Goal: Find contact information: Find contact information

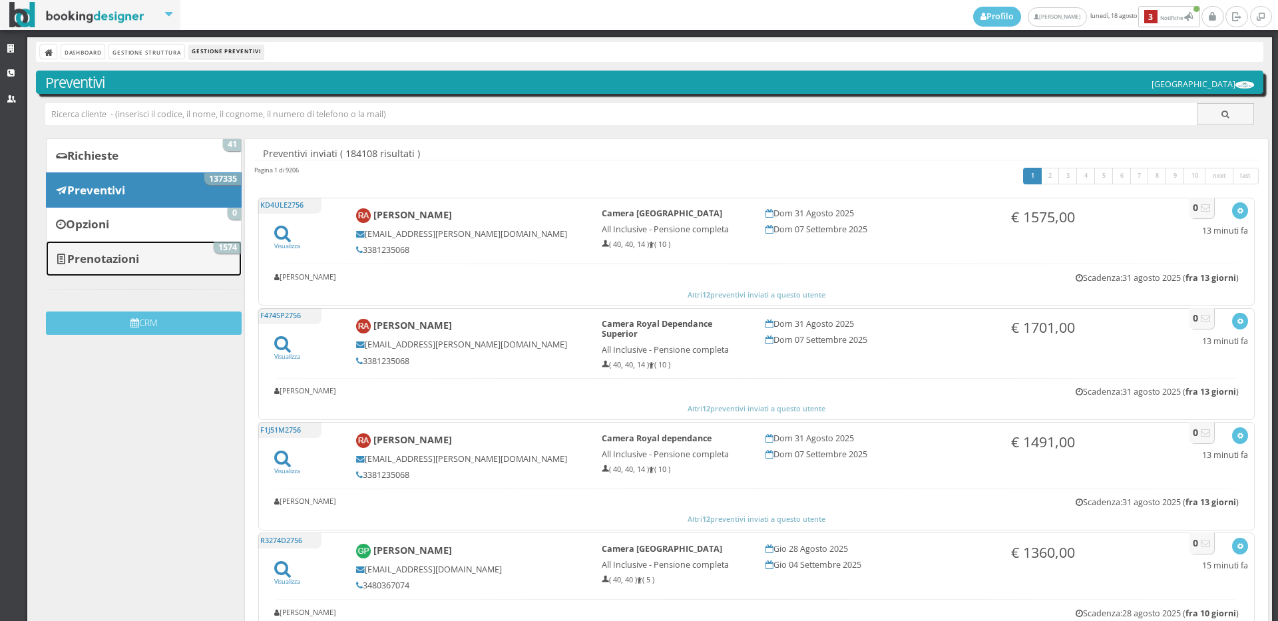
click at [110, 264] on b "Prenotazioni" at bounding box center [103, 258] width 72 height 15
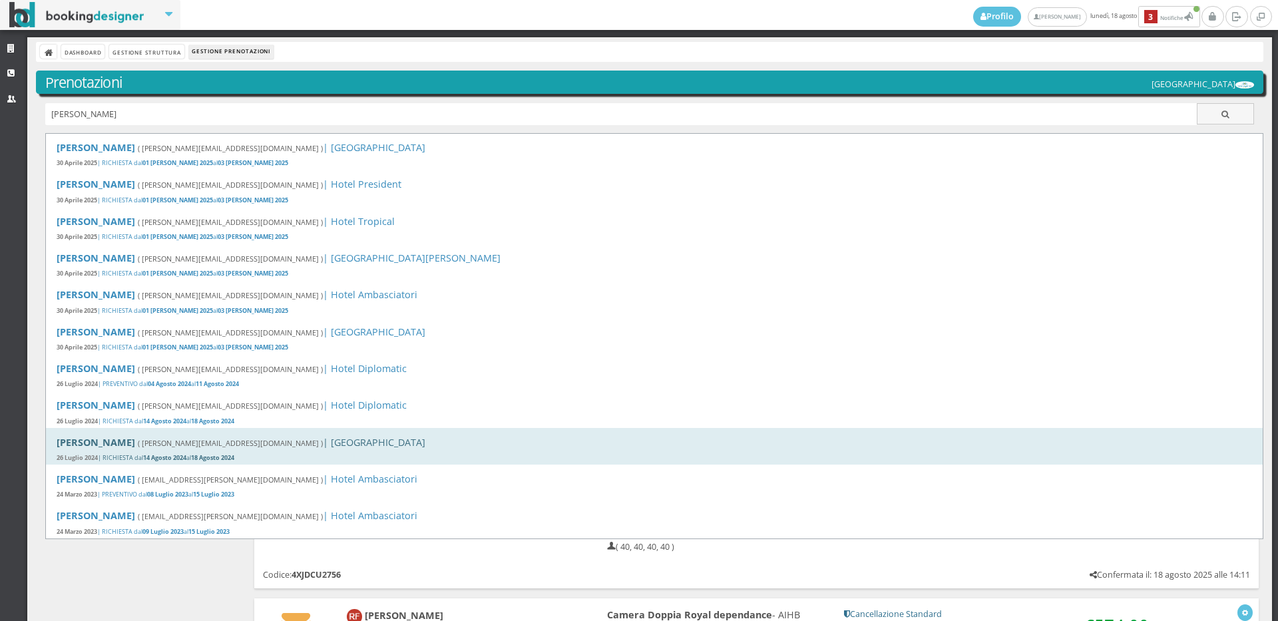
type input "valenti alessandra"
click at [135, 439] on b "Alessandra Valenti" at bounding box center [96, 442] width 79 height 13
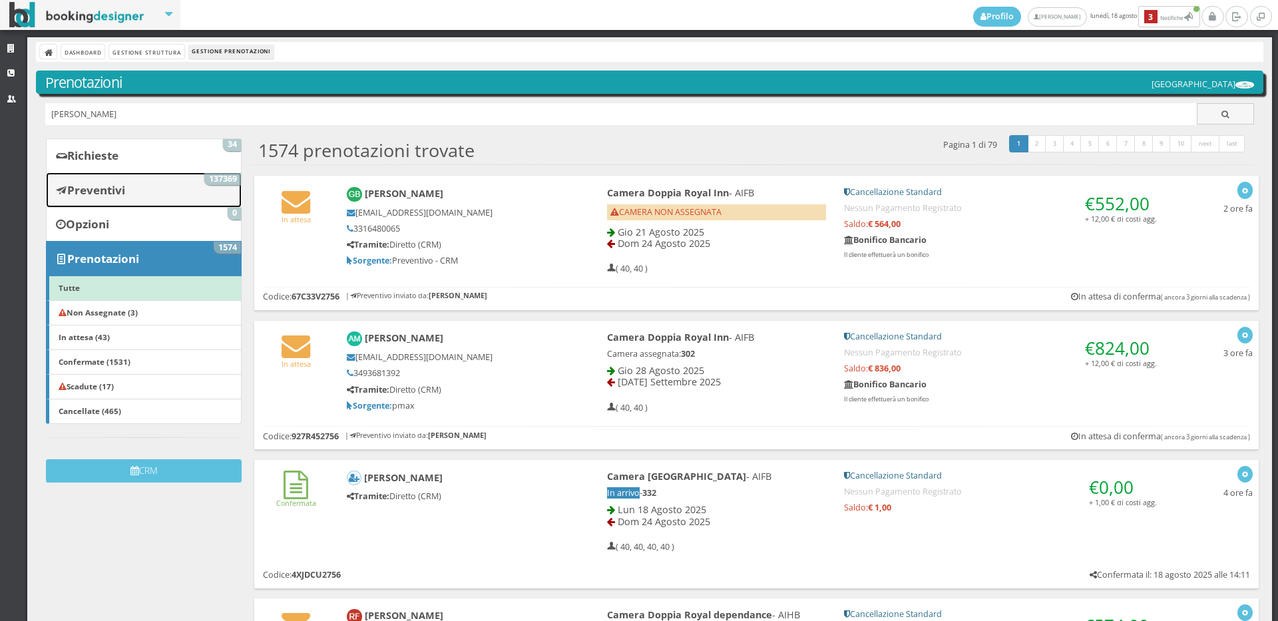
click at [97, 201] on link "Preventivi 137369" at bounding box center [144, 189] width 196 height 35
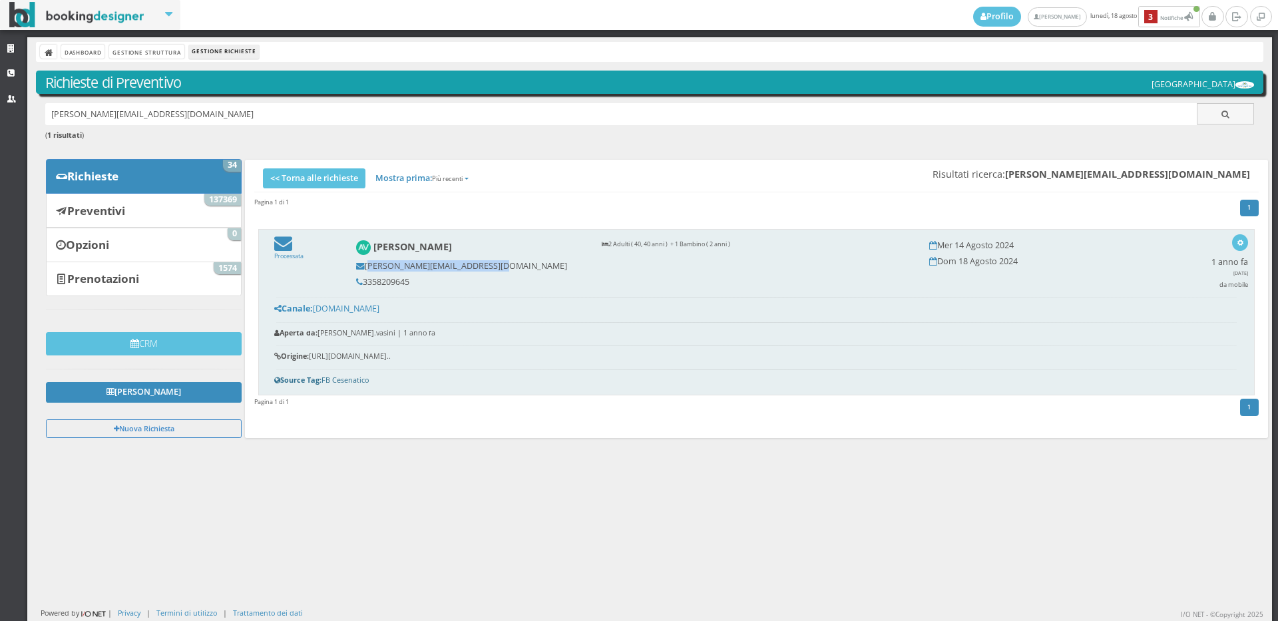
drag, startPoint x: 484, startPoint y: 265, endPoint x: 364, endPoint y: 268, distance: 119.9
click at [364, 268] on h5 "[PERSON_NAME][EMAIL_ADDRESS][DOMAIN_NAME]" at bounding box center [470, 266] width 228 height 10
copy h5 "[PERSON_NAME][EMAIL_ADDRESS][DOMAIN_NAME]"
drag, startPoint x: 407, startPoint y: 282, endPoint x: 357, endPoint y: 288, distance: 50.2
click at [357, 288] on div "[PERSON_NAME] [PERSON_NAME][EMAIL_ADDRESS][DOMAIN_NAME] 3358209645" at bounding box center [470, 263] width 246 height 59
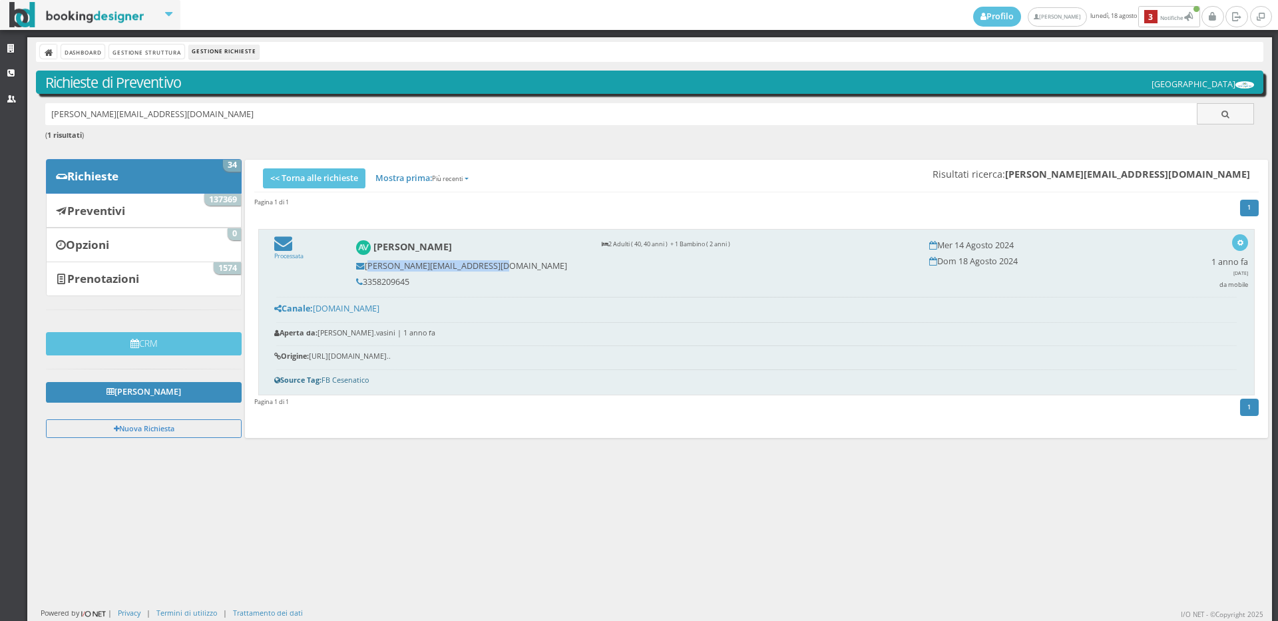
copy h5 "3358209645"
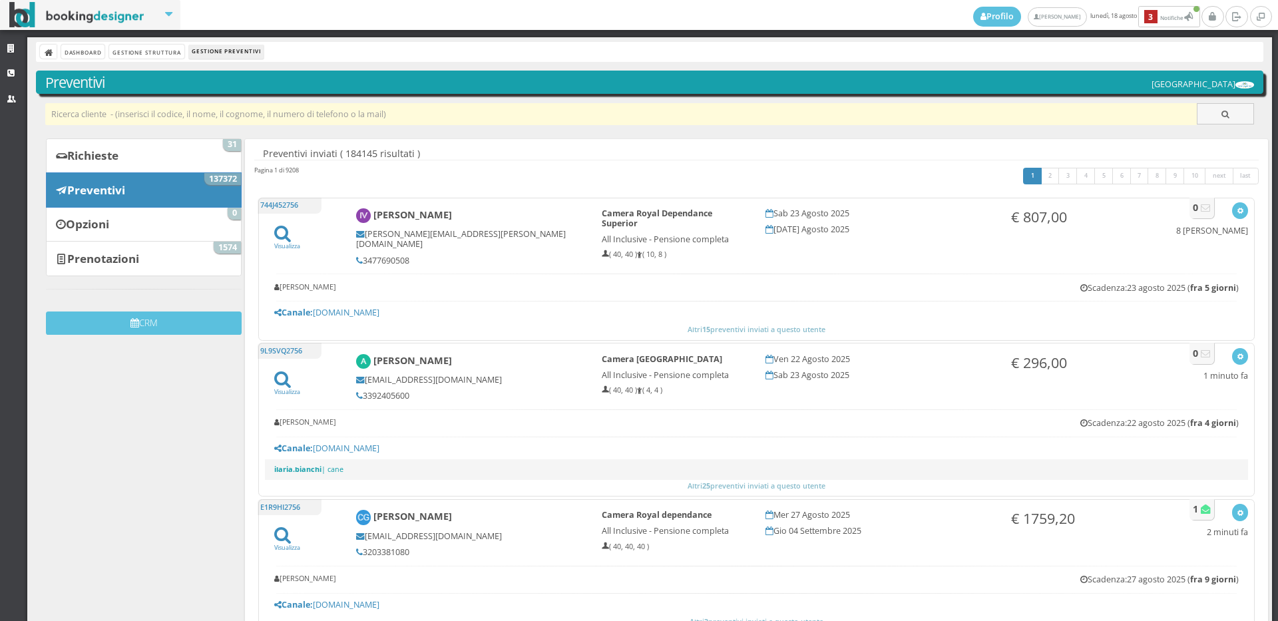
click at [236, 110] on input "text" at bounding box center [621, 114] width 1152 height 22
paste input "[EMAIL_ADDRESS][DOMAIN_NAME]"
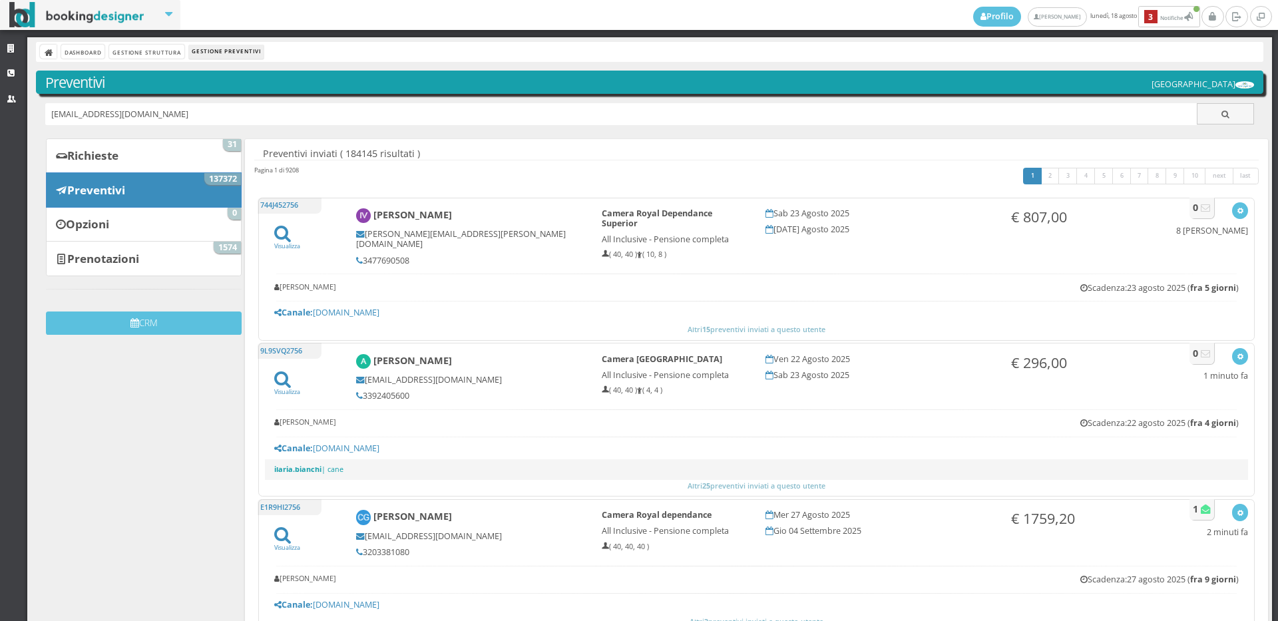
type input "[EMAIL_ADDRESS][DOMAIN_NAME]"
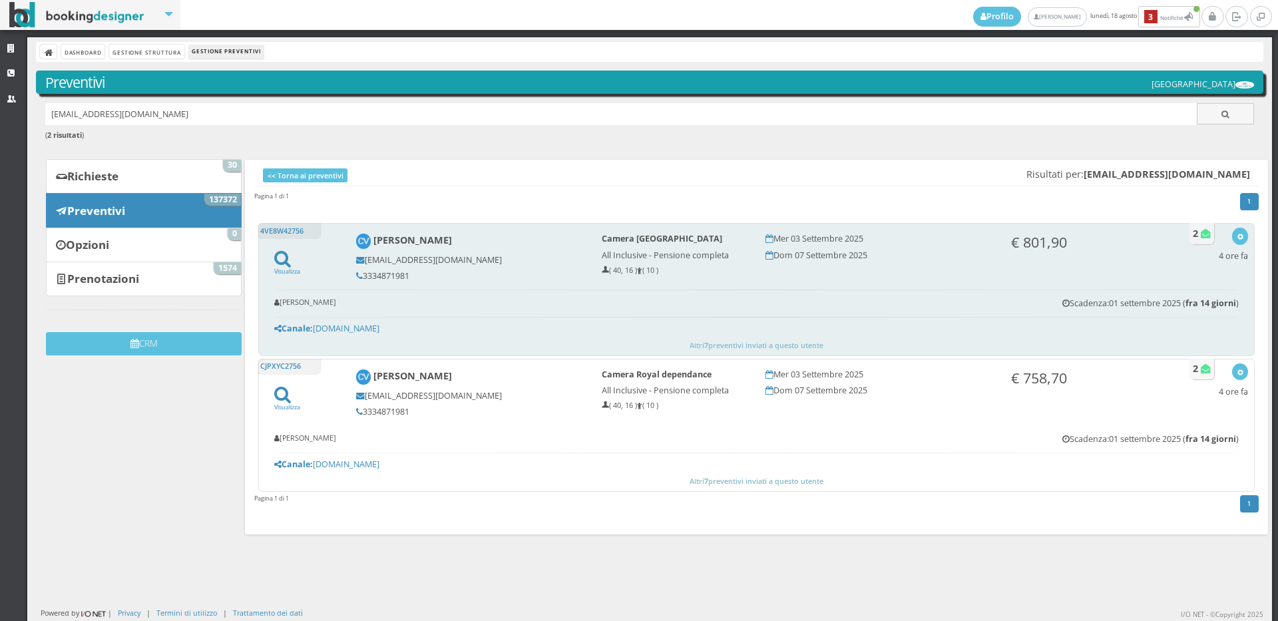
drag, startPoint x: 409, startPoint y: 276, endPoint x: 361, endPoint y: 284, distance: 48.6
click at [361, 284] on div "[PERSON_NAME] [PERSON_NAME][EMAIL_ADDRESS][DOMAIN_NAME] 3334871981" at bounding box center [470, 257] width 246 height 59
copy h5 "3334871981"
click at [1237, 231] on div "button" at bounding box center [1240, 236] width 7 height 11
click at [1177, 300] on link "Visualizza sul sito" at bounding box center [1196, 300] width 104 height 15
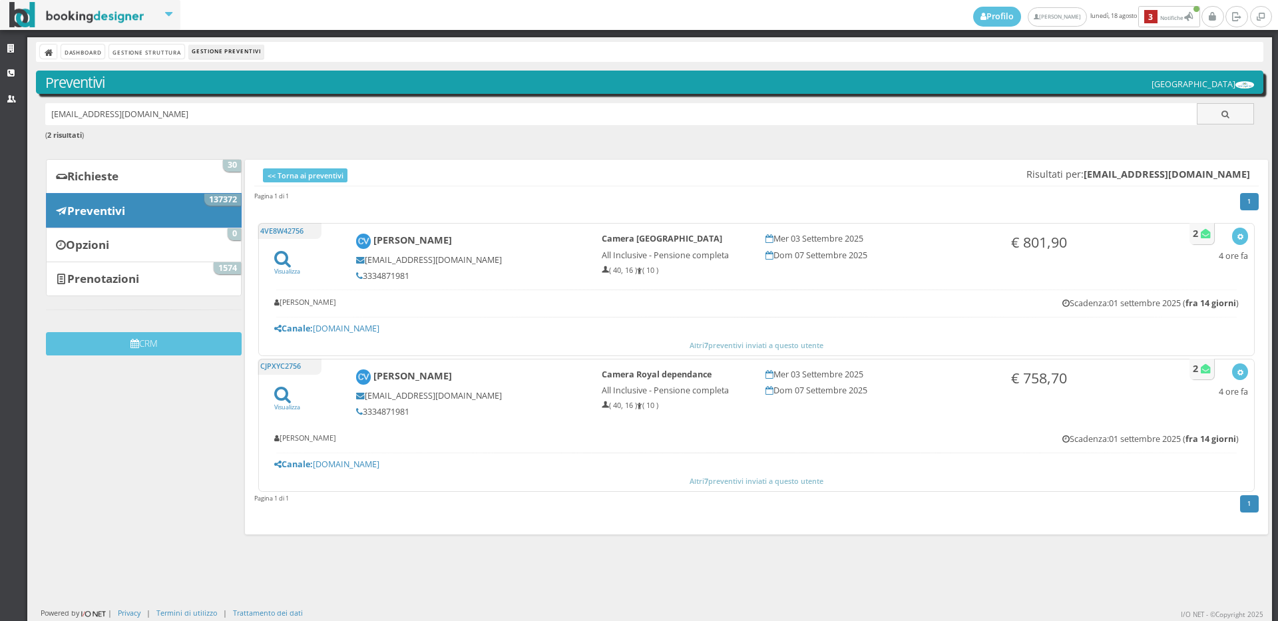
drag, startPoint x: 215, startPoint y: 120, endPoint x: 3, endPoint y: 120, distance: 211.7
click at [3, 120] on div "Strutture CRM Utenti Dashboard Gestione Struttura Gestione Preventivi Preventiv…" at bounding box center [639, 329] width 1278 height 584
paste input "[EMAIL_ADDRESS][DOMAIN_NAME]"
type input "[EMAIL_ADDRESS][DOMAIN_NAME]"
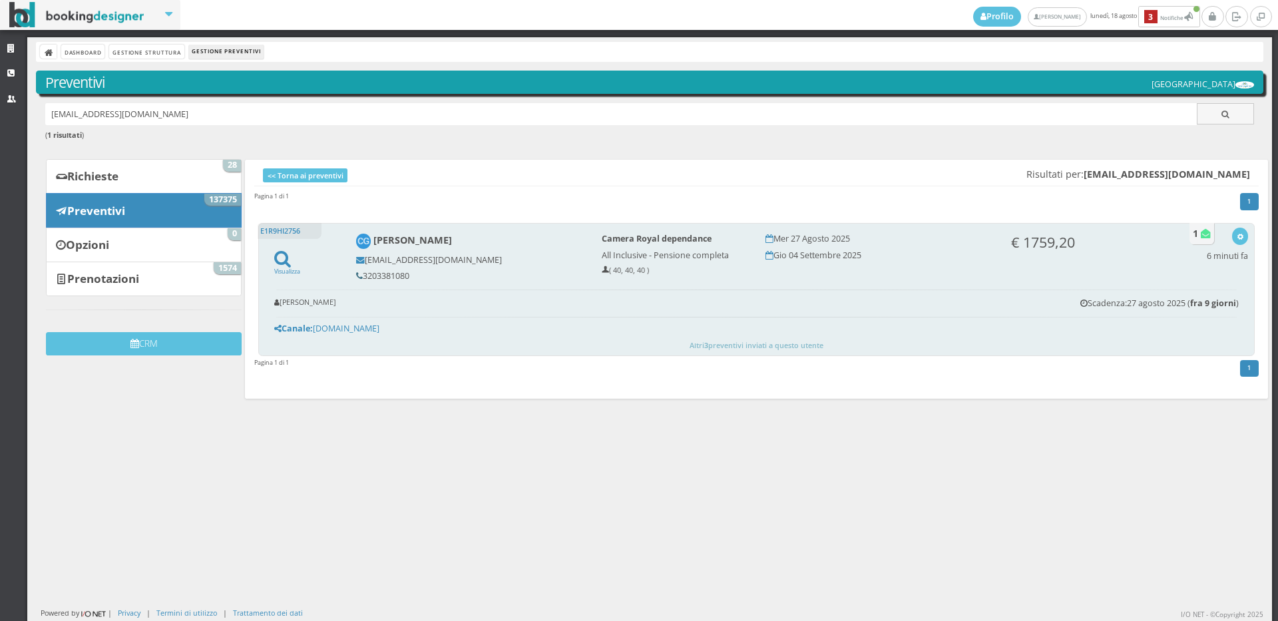
drag, startPoint x: 411, startPoint y: 274, endPoint x: 359, endPoint y: 278, distance: 52.1
click at [359, 278] on h5 "3203381080" at bounding box center [470, 276] width 228 height 10
copy h5 "3203381080"
